Goal: Task Accomplishment & Management: Use online tool/utility

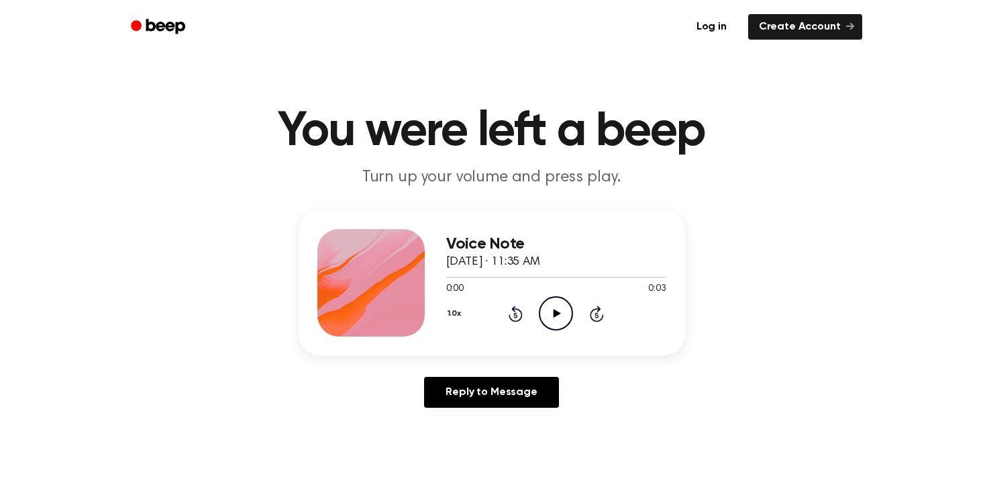
click at [562, 313] on icon "Play Audio" at bounding box center [556, 313] width 34 height 34
click at [799, 24] on link "Create Account" at bounding box center [805, 27] width 114 height 26
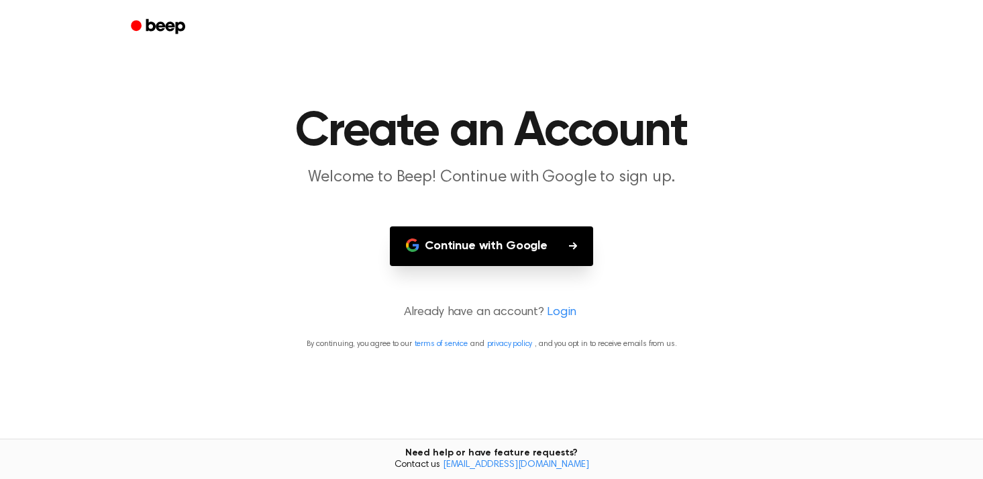
click at [516, 242] on button "Continue with Google" at bounding box center [491, 246] width 203 height 40
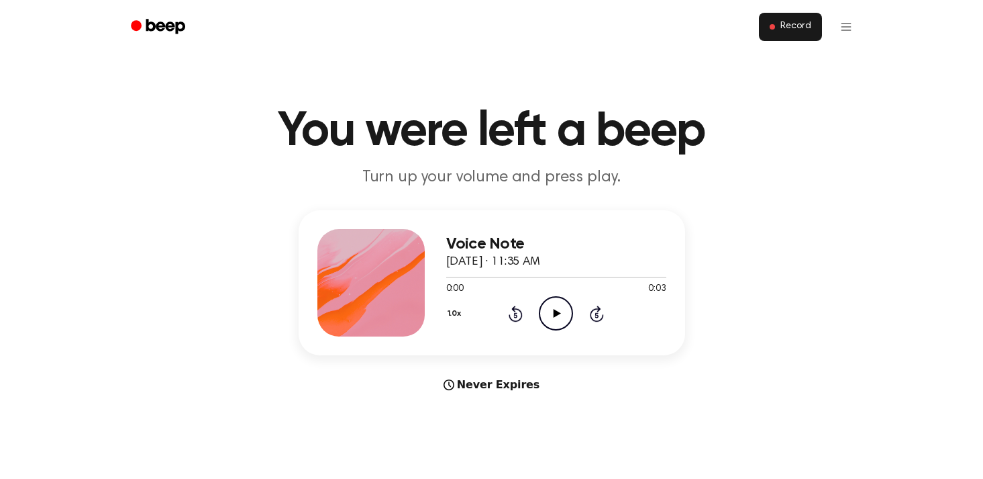
click at [794, 31] on span "Record" at bounding box center [796, 27] width 30 height 12
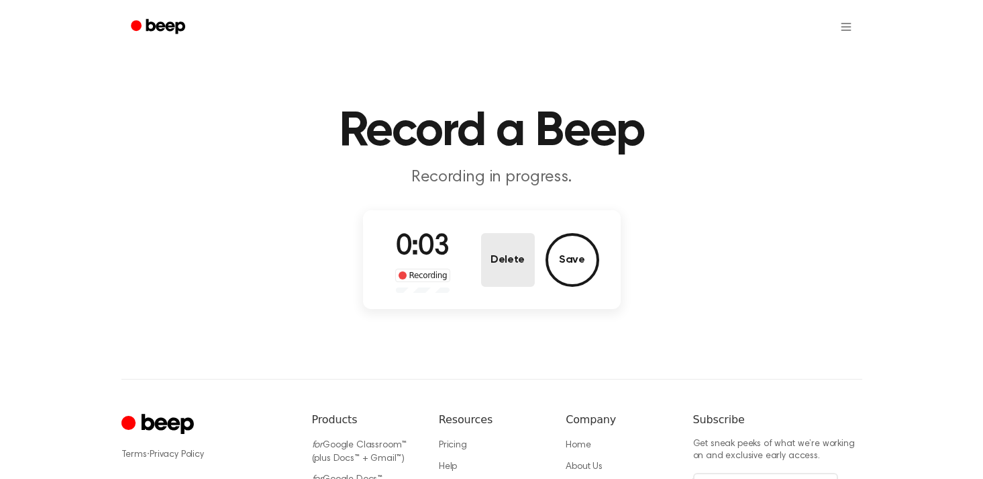
click at [531, 268] on button "Delete" at bounding box center [508, 260] width 54 height 54
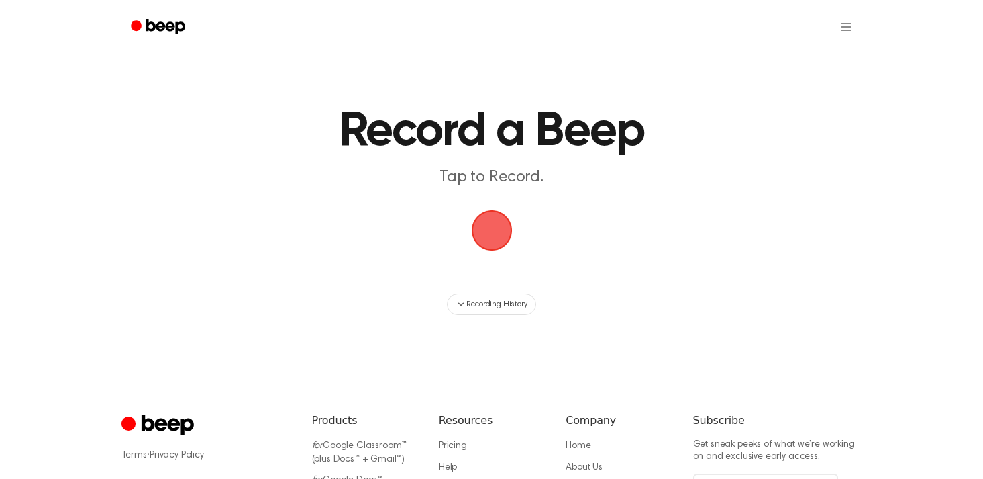
click at [499, 245] on span "button" at bounding box center [492, 230] width 38 height 38
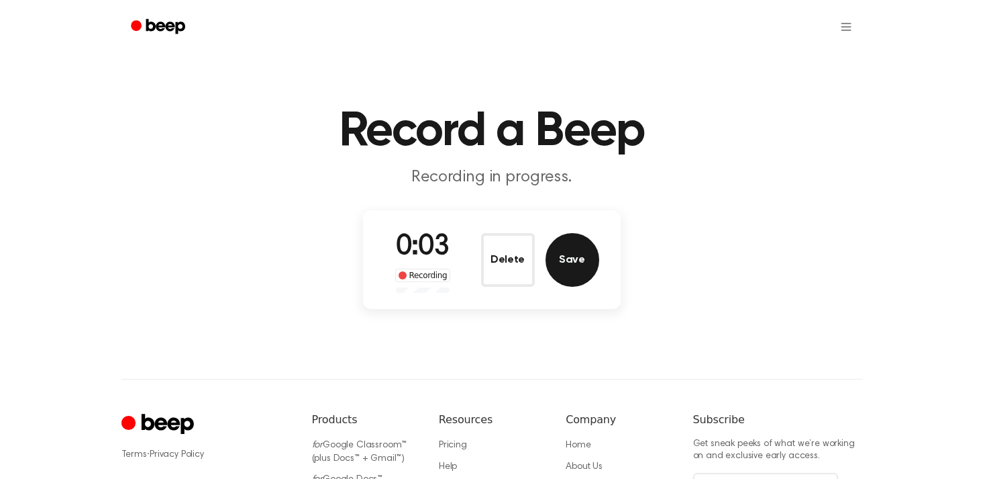
click at [577, 268] on button "Save" at bounding box center [573, 260] width 54 height 54
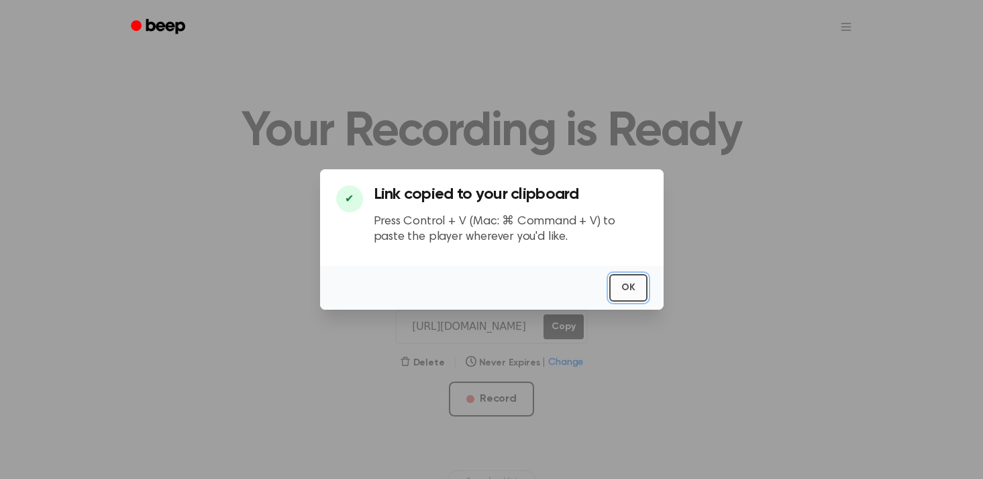
click at [618, 277] on button "OK" at bounding box center [628, 288] width 38 height 28
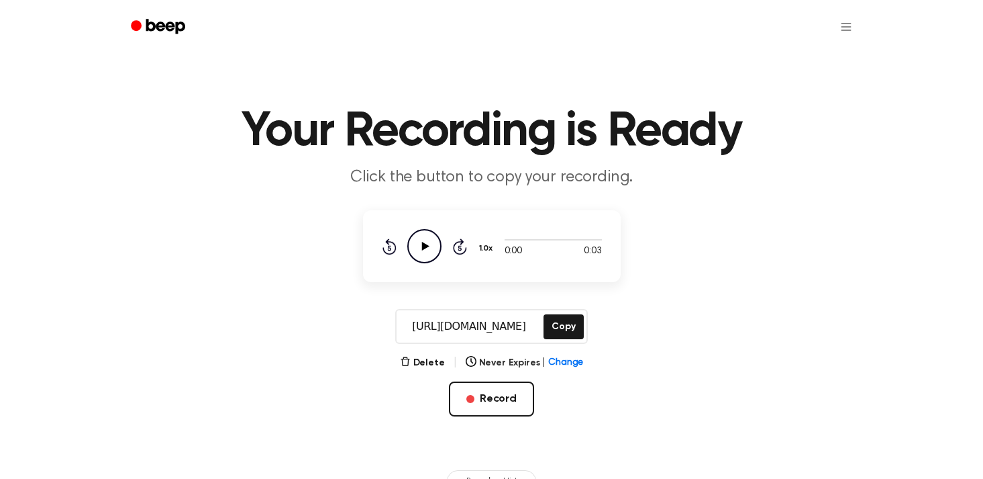
click at [431, 248] on icon "Play Audio" at bounding box center [424, 246] width 34 height 34
click at [495, 395] on button "Record" at bounding box center [491, 398] width 85 height 35
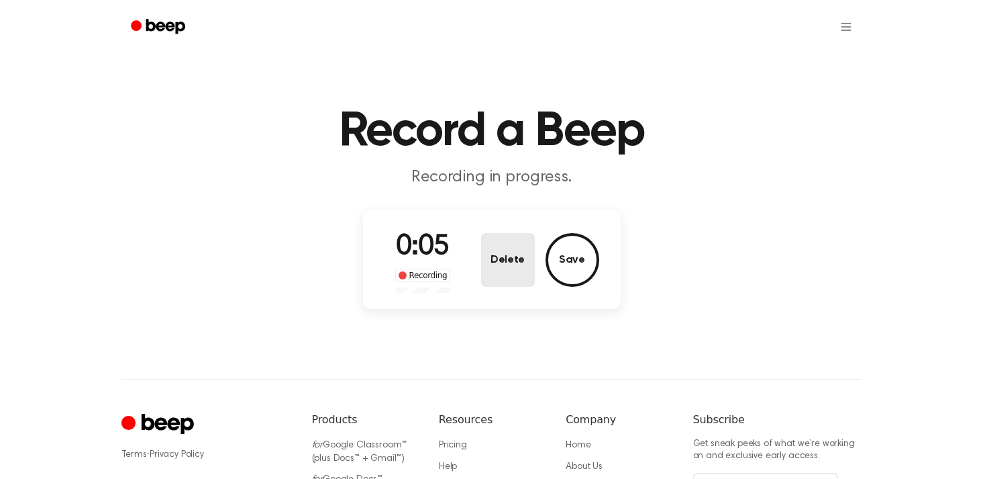
click at [505, 256] on button "Delete" at bounding box center [508, 260] width 54 height 54
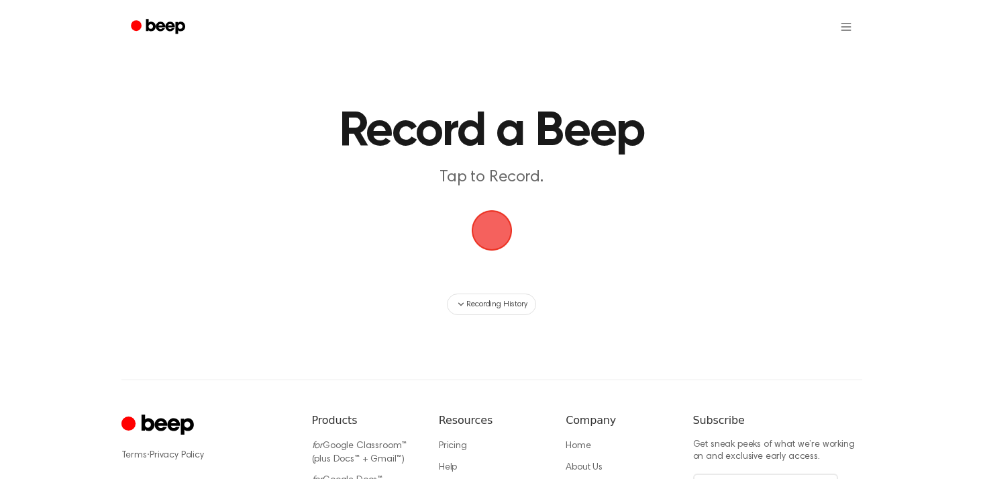
click at [496, 218] on span "button" at bounding box center [492, 230] width 38 height 38
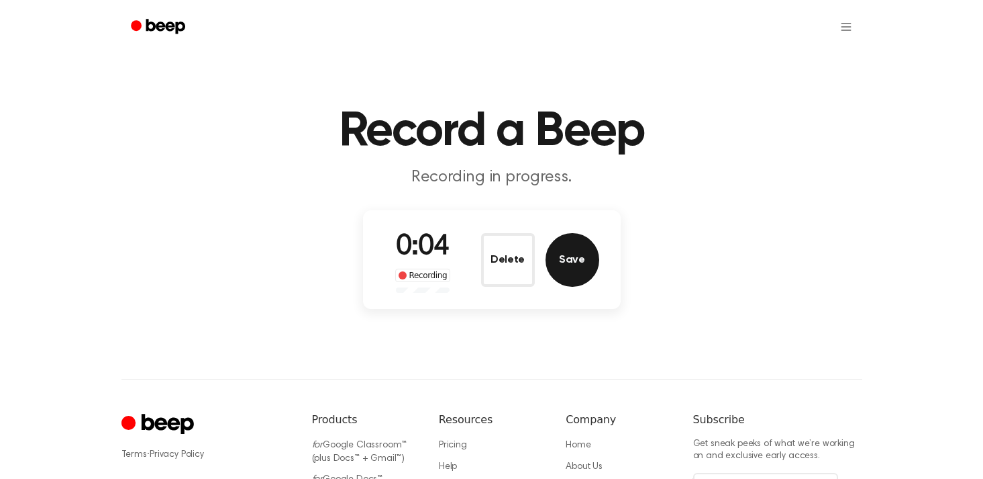
click at [552, 256] on button "Save" at bounding box center [573, 260] width 54 height 54
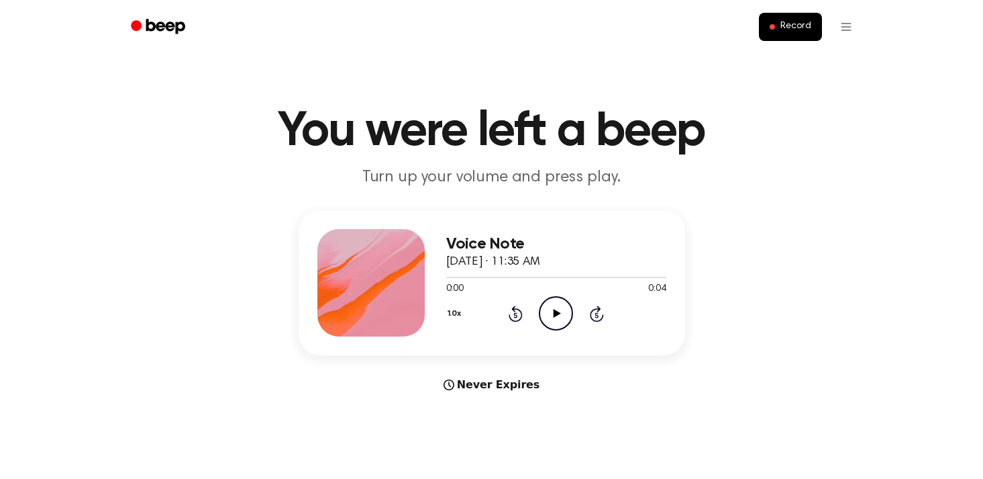
click at [544, 310] on icon "Play Audio" at bounding box center [556, 313] width 34 height 34
click at [540, 310] on icon "Play Audio" at bounding box center [556, 313] width 34 height 34
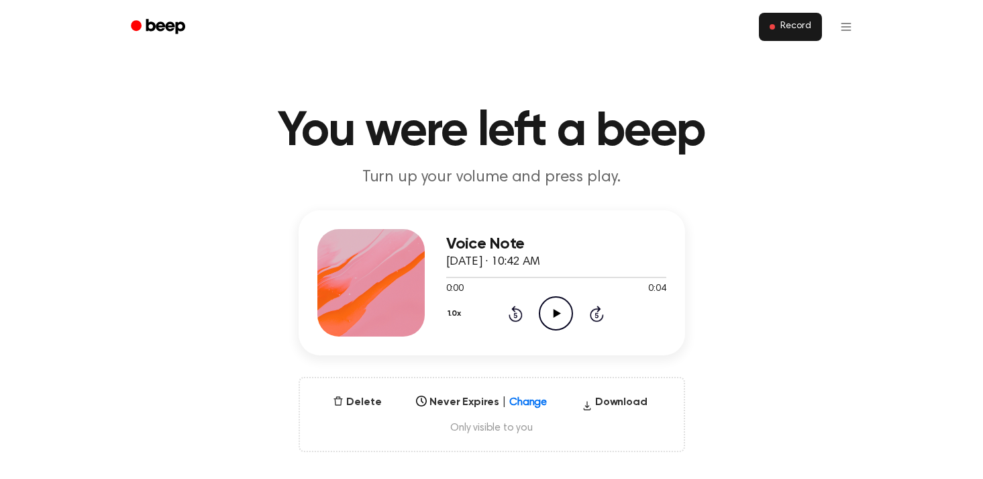
click at [783, 28] on span "Record" at bounding box center [796, 27] width 30 height 12
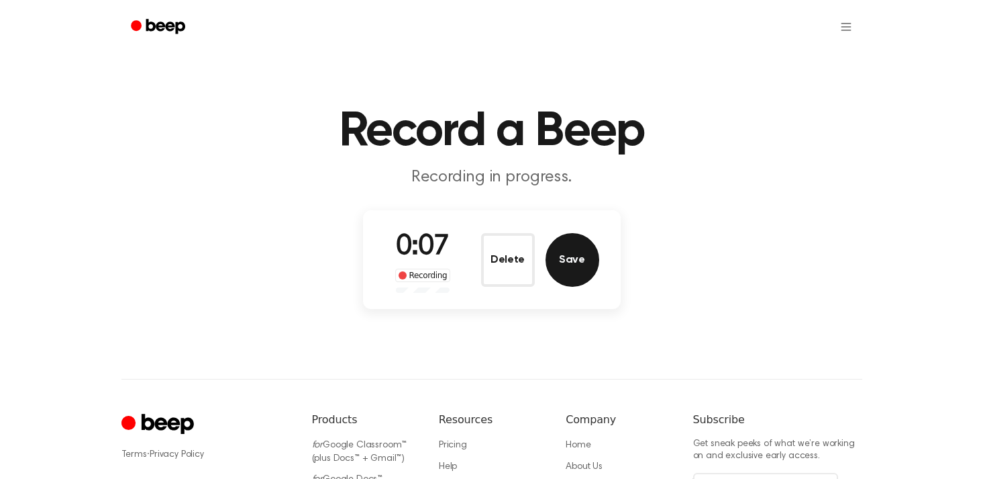
click at [567, 265] on button "Save" at bounding box center [573, 260] width 54 height 54
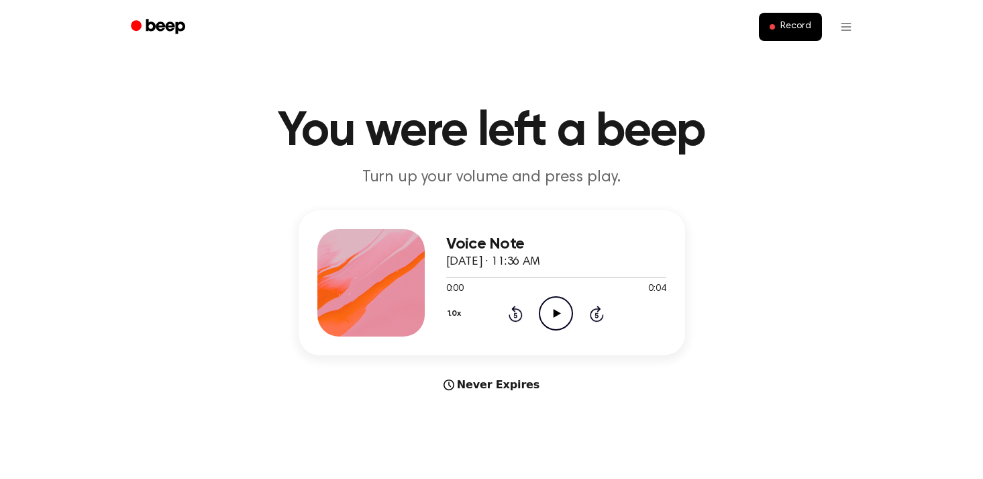
click at [562, 307] on icon "Play Audio" at bounding box center [556, 313] width 34 height 34
click at [553, 320] on icon "Play Audio" at bounding box center [556, 313] width 34 height 34
click at [560, 289] on div "0:04 0:04" at bounding box center [556, 289] width 220 height 14
click at [558, 321] on icon "Play Audio" at bounding box center [556, 313] width 34 height 34
click at [803, 28] on span "Record" at bounding box center [796, 27] width 30 height 12
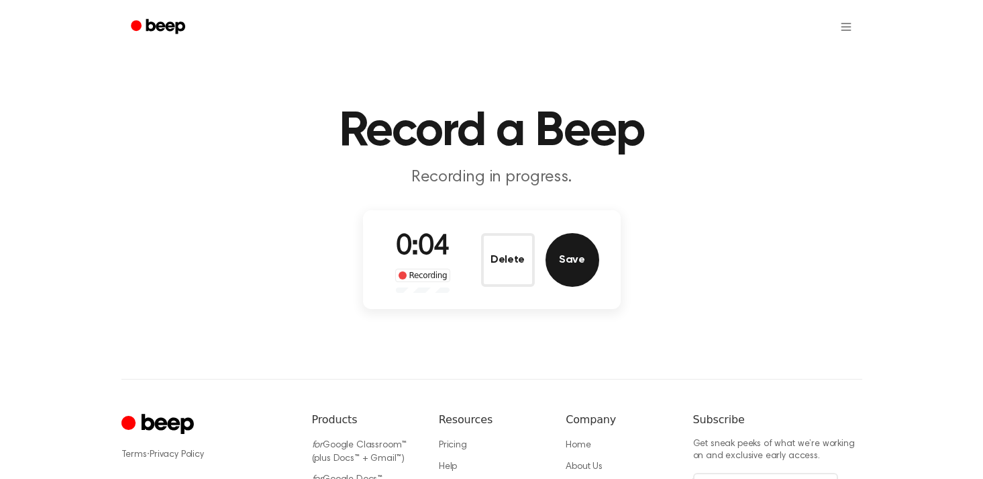
click at [568, 266] on button "Save" at bounding box center [573, 260] width 54 height 54
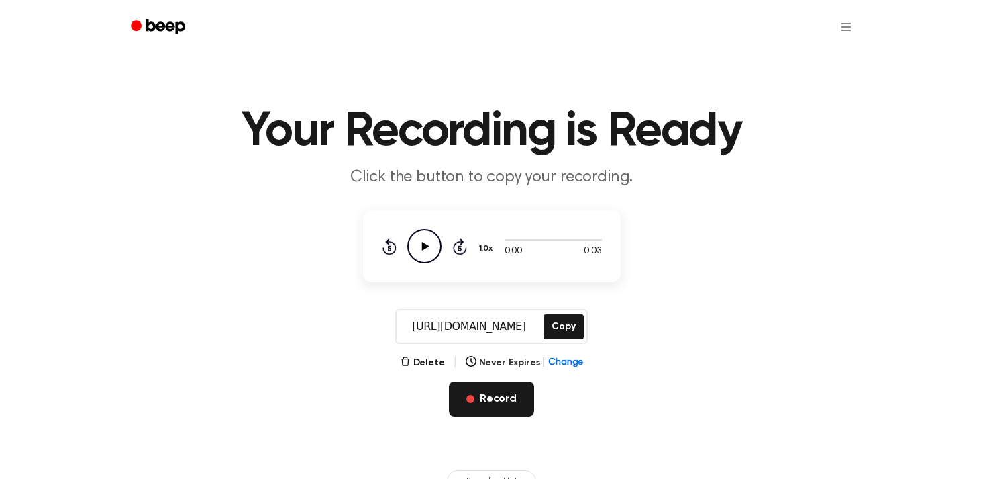
click at [489, 403] on button "Record" at bounding box center [491, 398] width 85 height 35
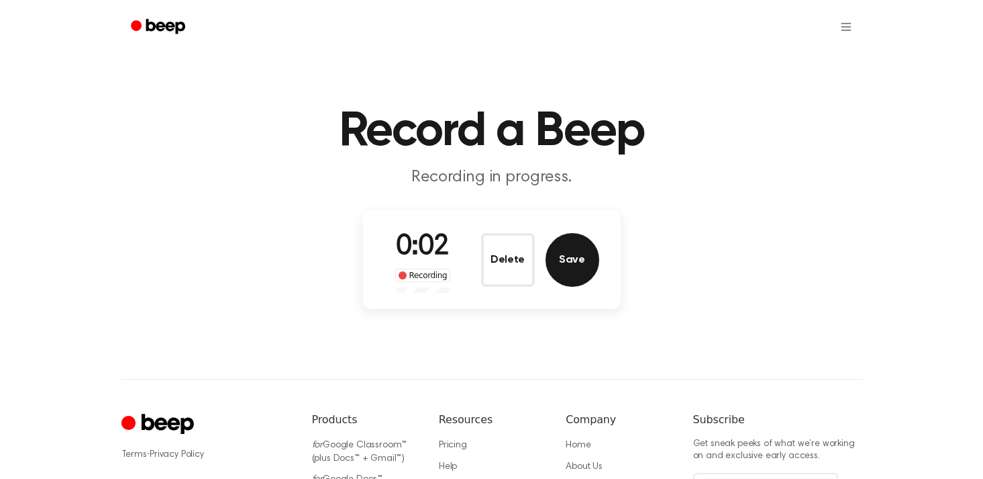
click at [577, 259] on button "Save" at bounding box center [573, 260] width 54 height 54
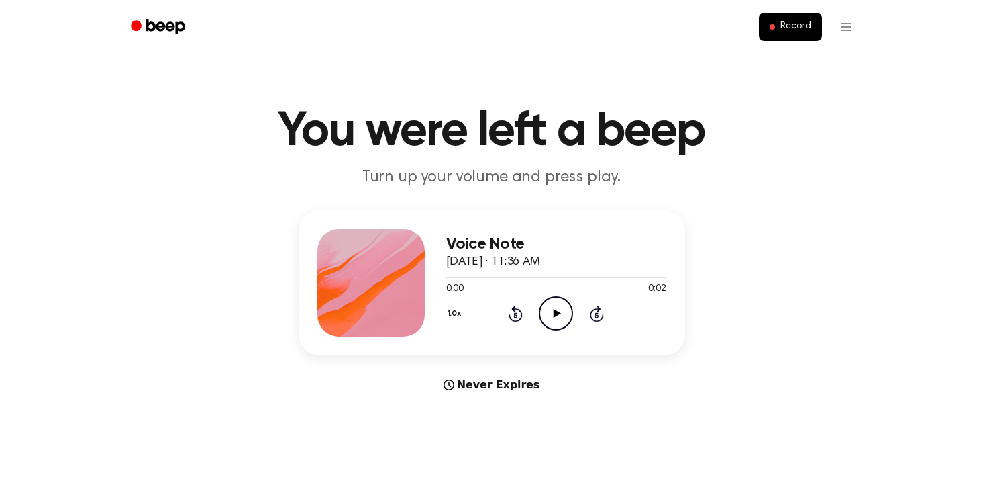
click at [556, 315] on icon "Play Audio" at bounding box center [556, 313] width 34 height 34
